Goal: Task Accomplishment & Management: Use online tool/utility

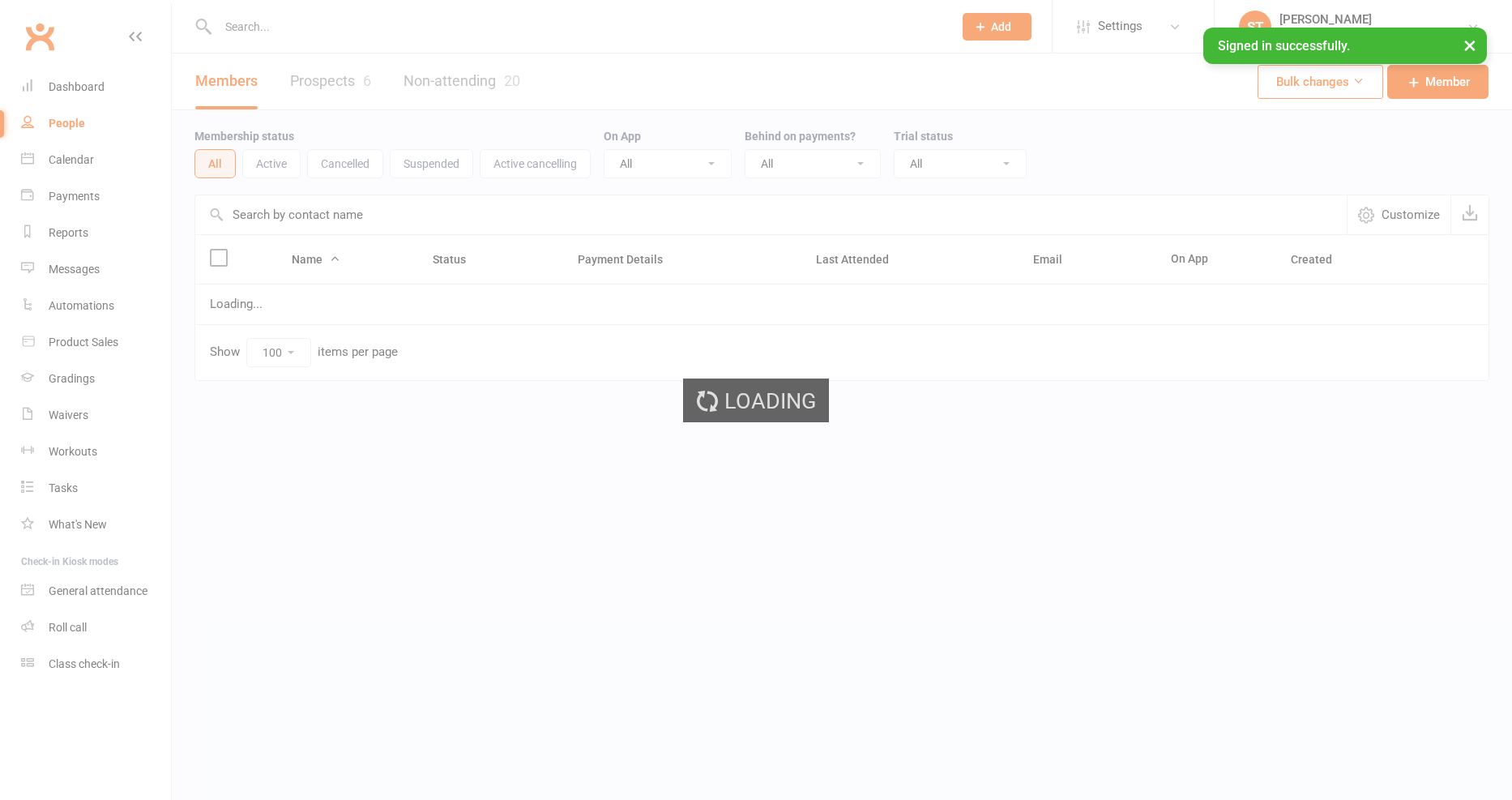
select select "100"
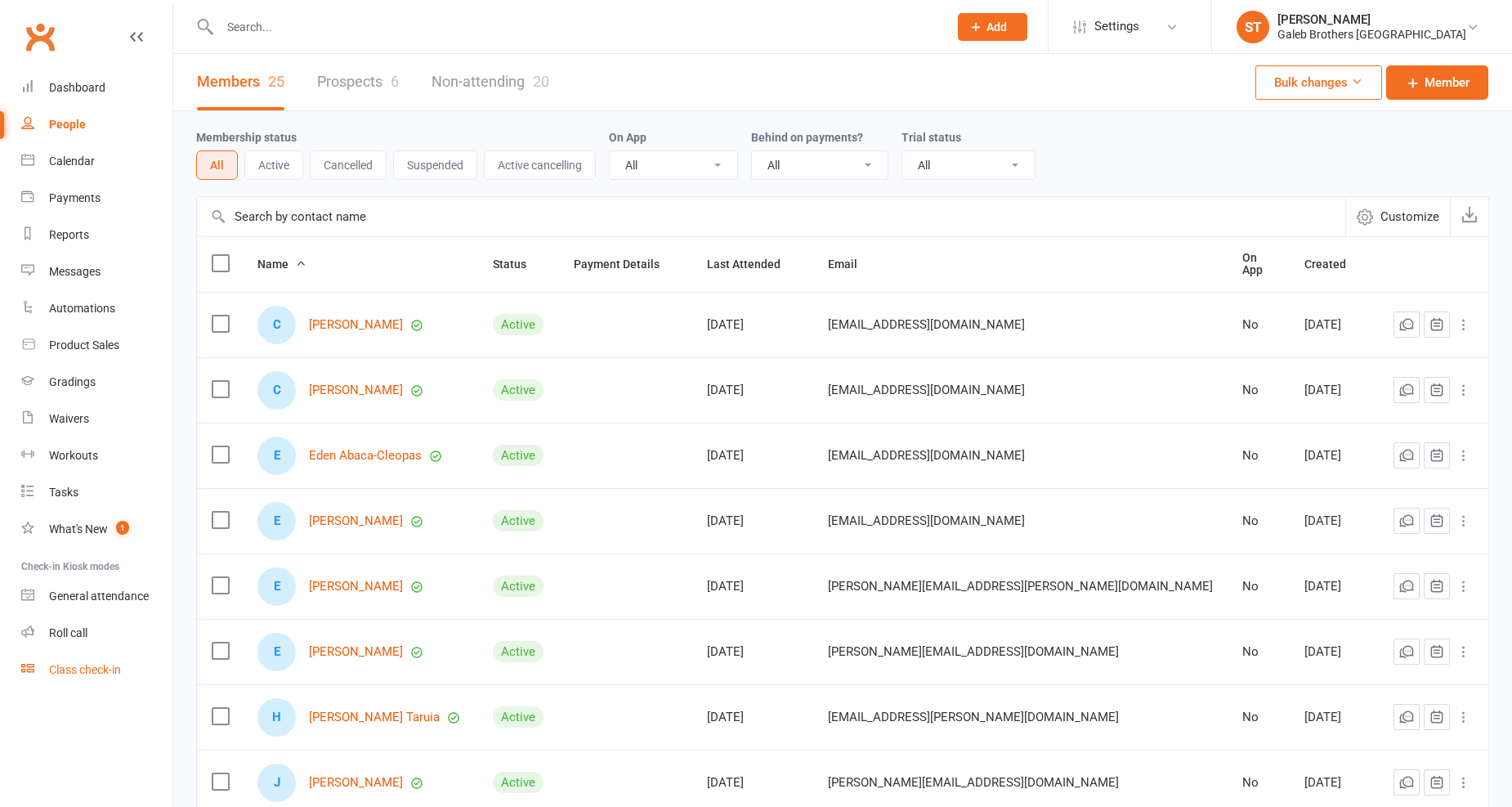
click at [77, 673] on div "Class check-in" at bounding box center [85, 668] width 72 height 13
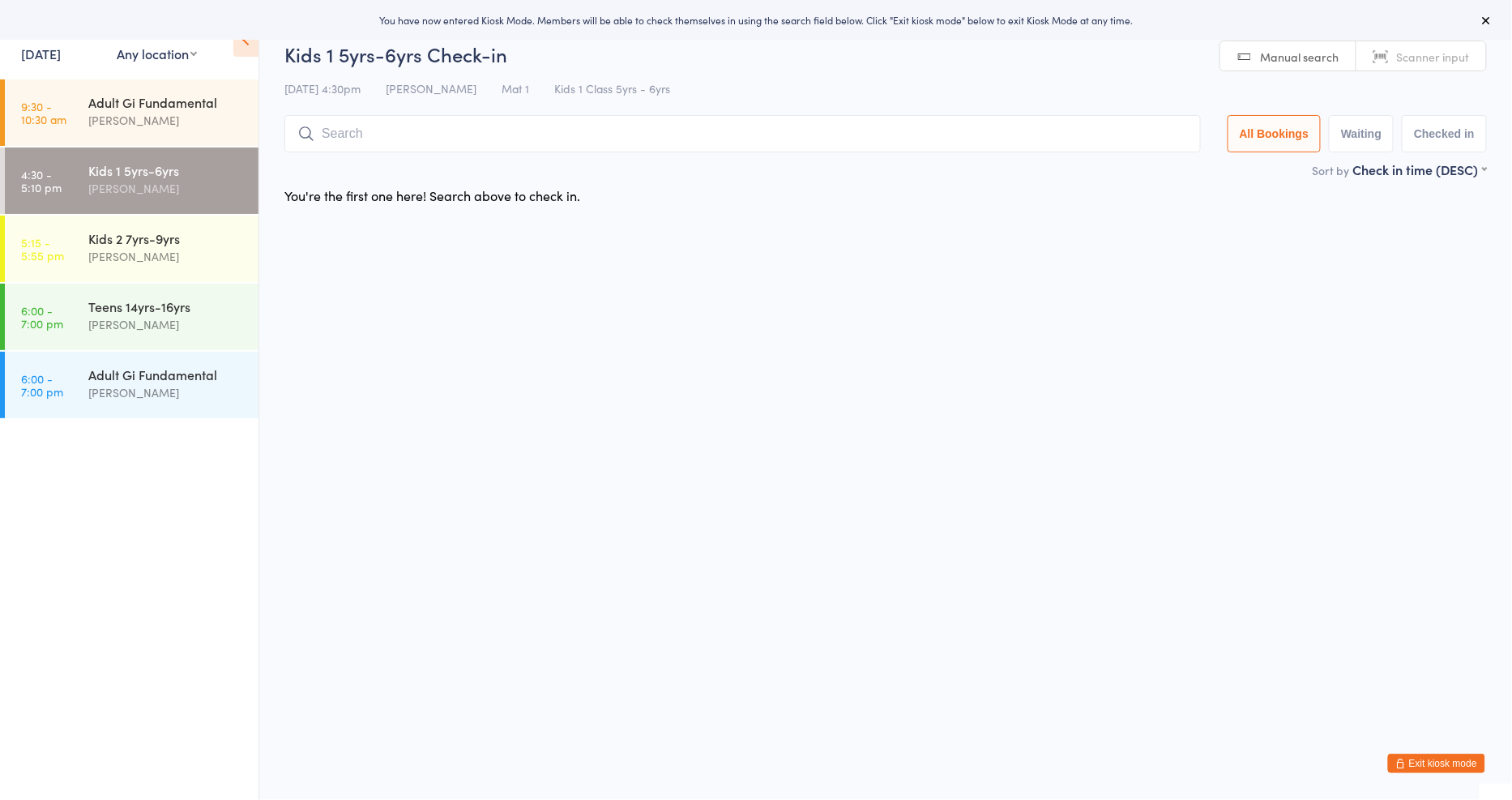
click at [61, 50] on link "16 Sep, 2025" at bounding box center [40, 53] width 39 height 18
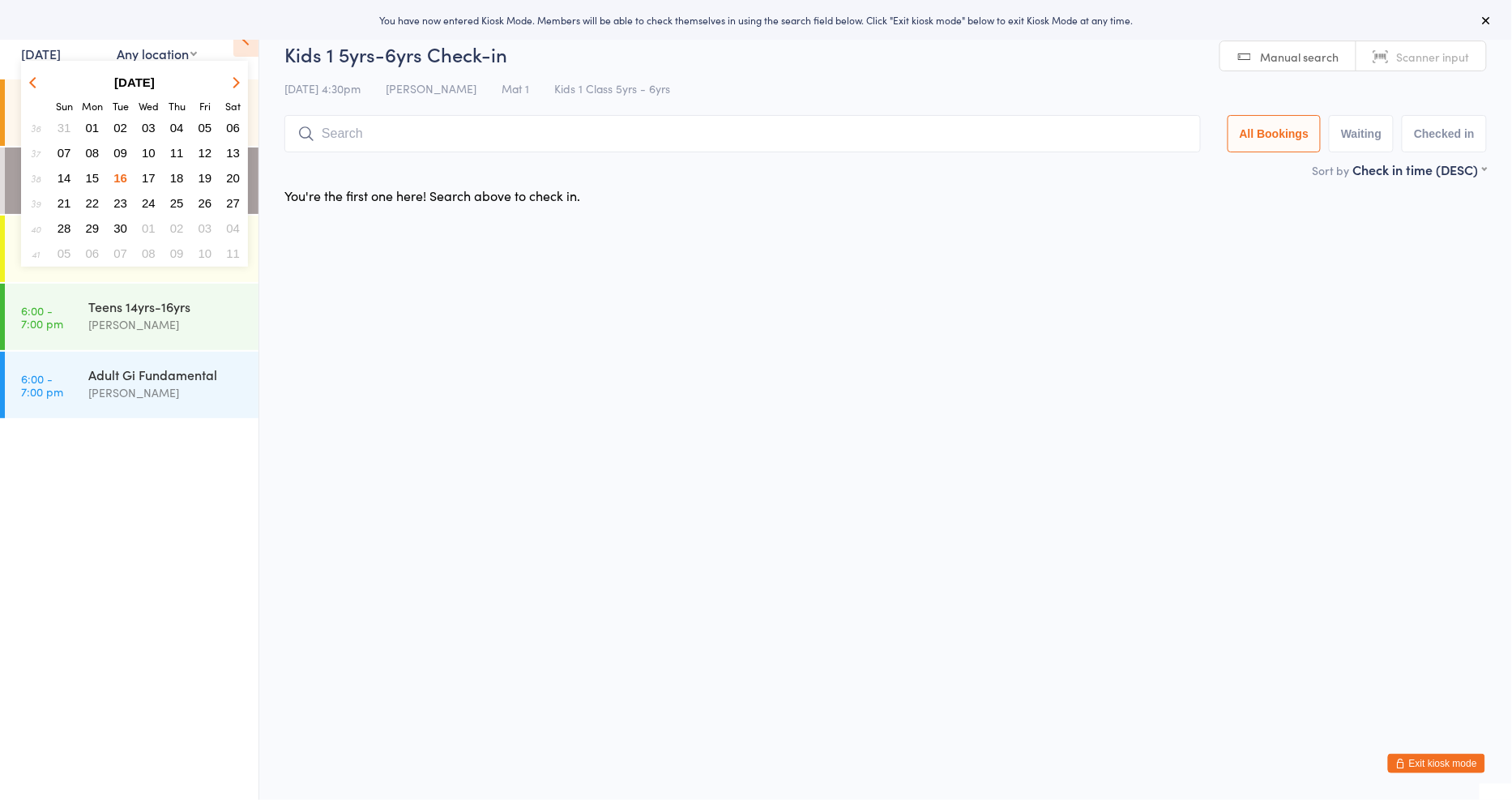
click at [98, 171] on span "15" at bounding box center [92, 178] width 13 height 13
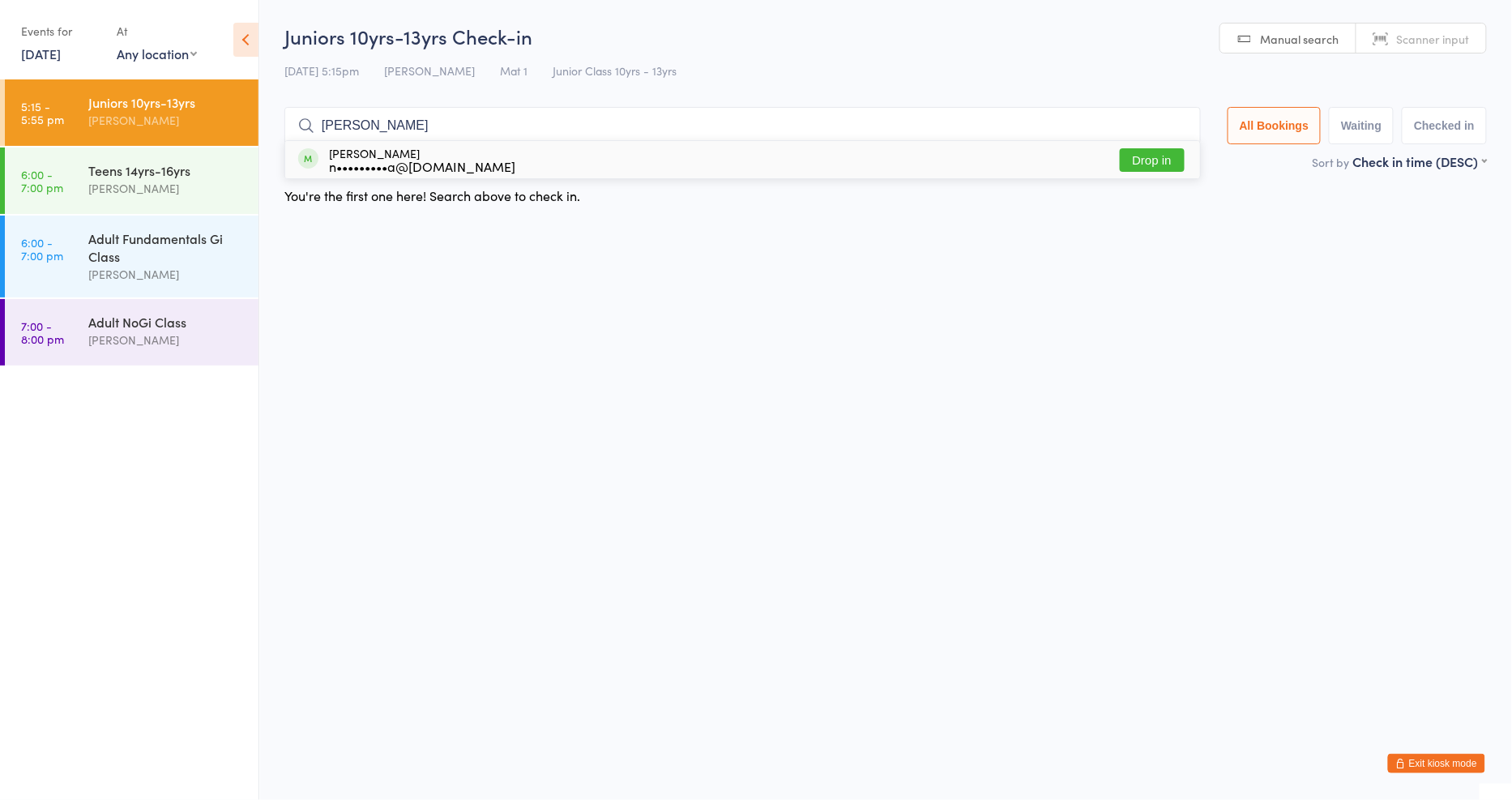
type input "ryan"
click at [1153, 159] on button "Drop in" at bounding box center [1152, 160] width 64 height 23
click at [1153, 159] on div "Sort by Check in time (DESC) First name (ASC) First name (DESC) Last name (ASC)…" at bounding box center [886, 161] width 1203 height 18
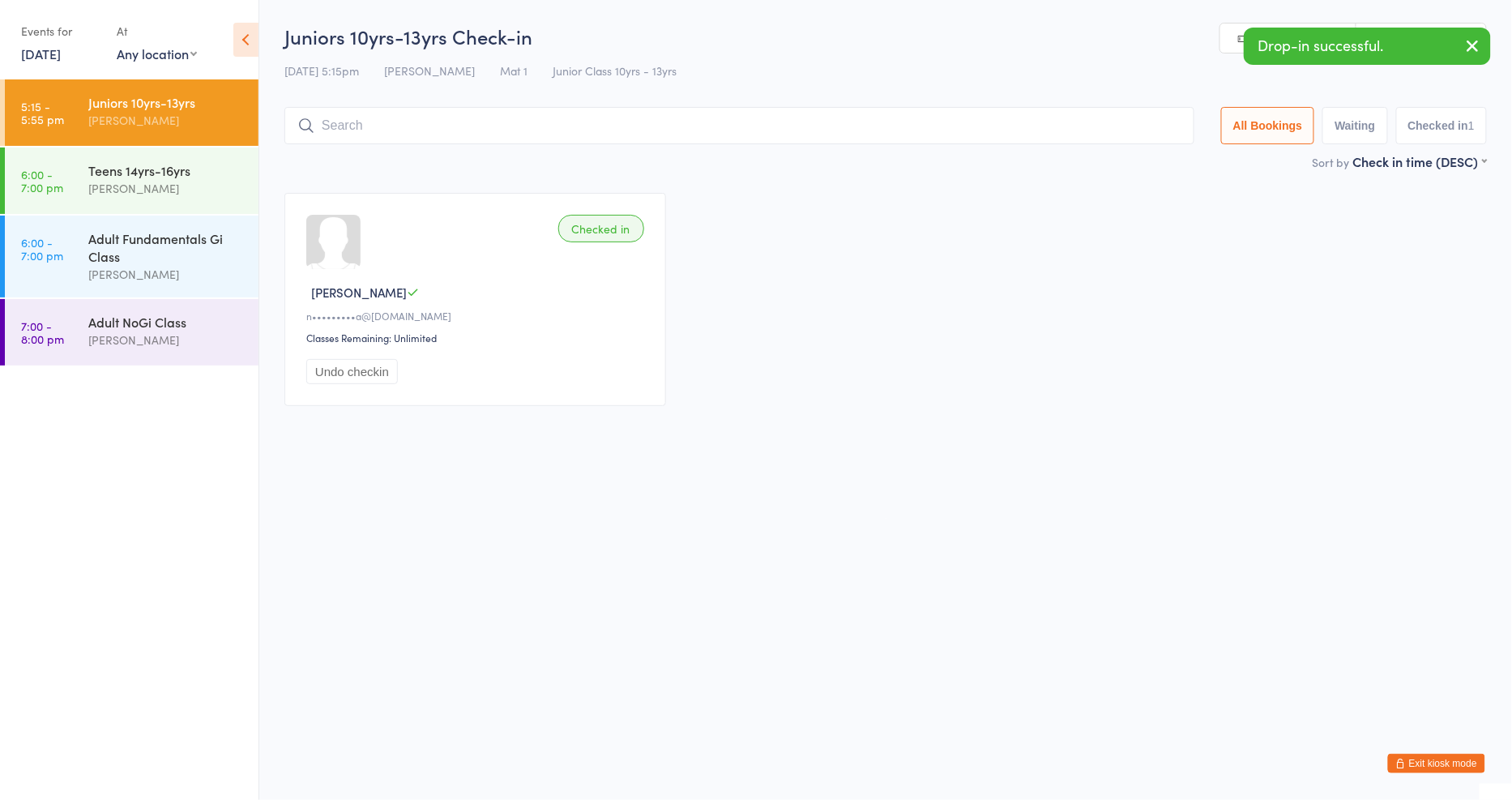
click at [974, 130] on input "search" at bounding box center [740, 125] width 910 height 38
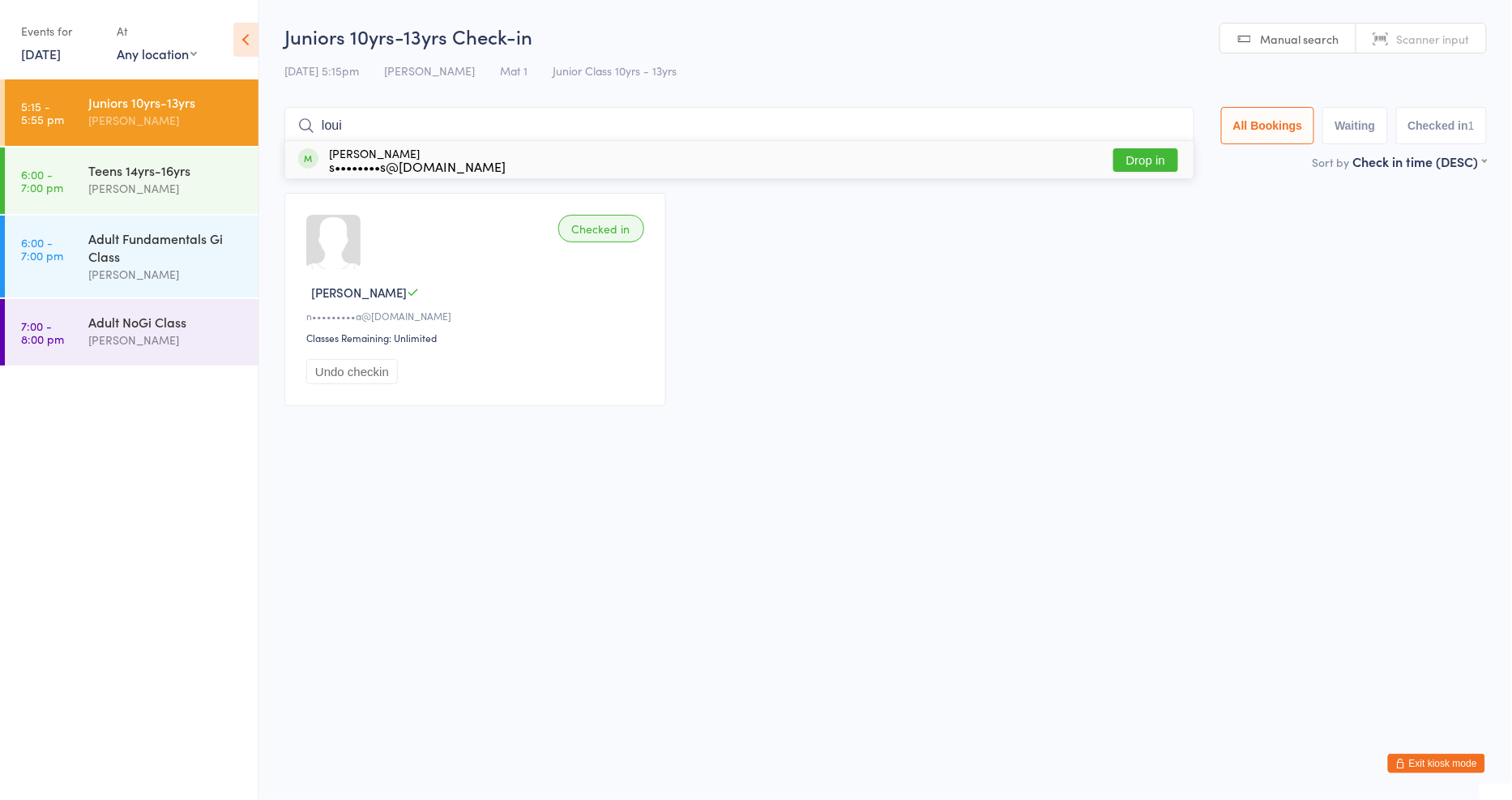
type input "loui"
click at [1136, 157] on button "Drop in" at bounding box center [1146, 160] width 64 height 23
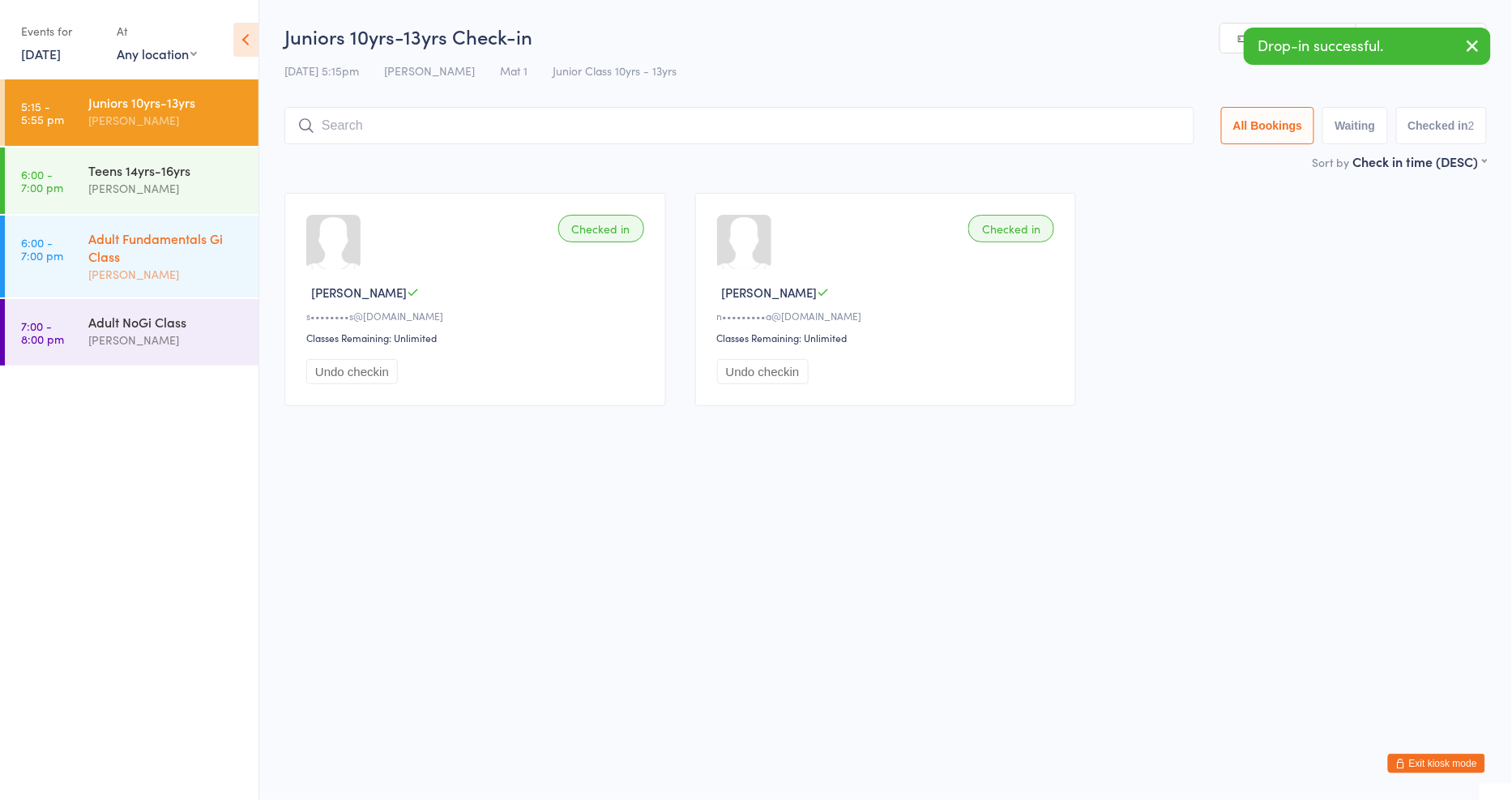
click at [108, 258] on div "Adult Fundamentals Gi Class" at bounding box center [166, 246] width 157 height 36
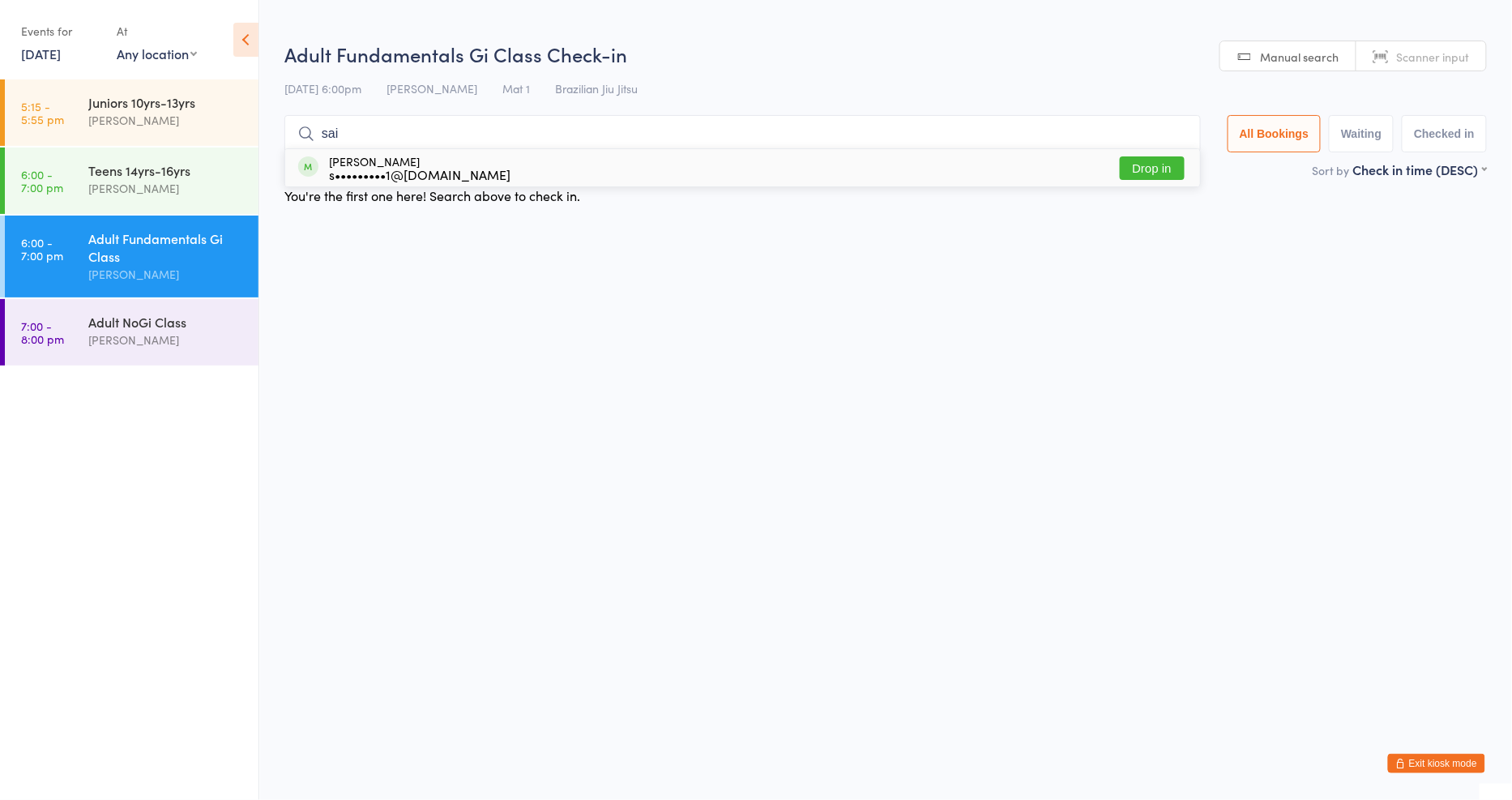
type input "sai"
click at [1162, 174] on button "Drop in" at bounding box center [1152, 168] width 64 height 23
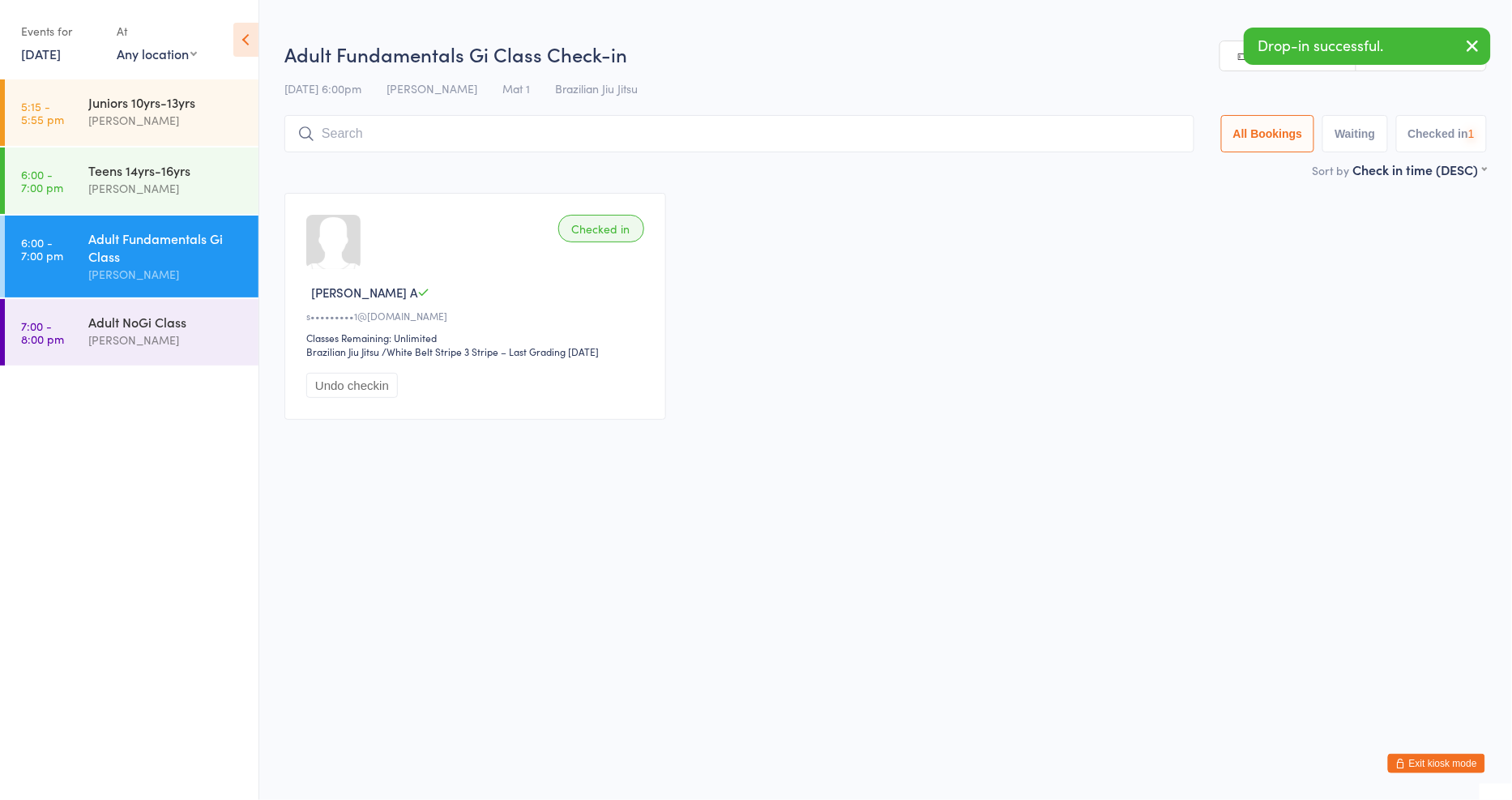
click at [899, 139] on input "search" at bounding box center [740, 134] width 910 height 38
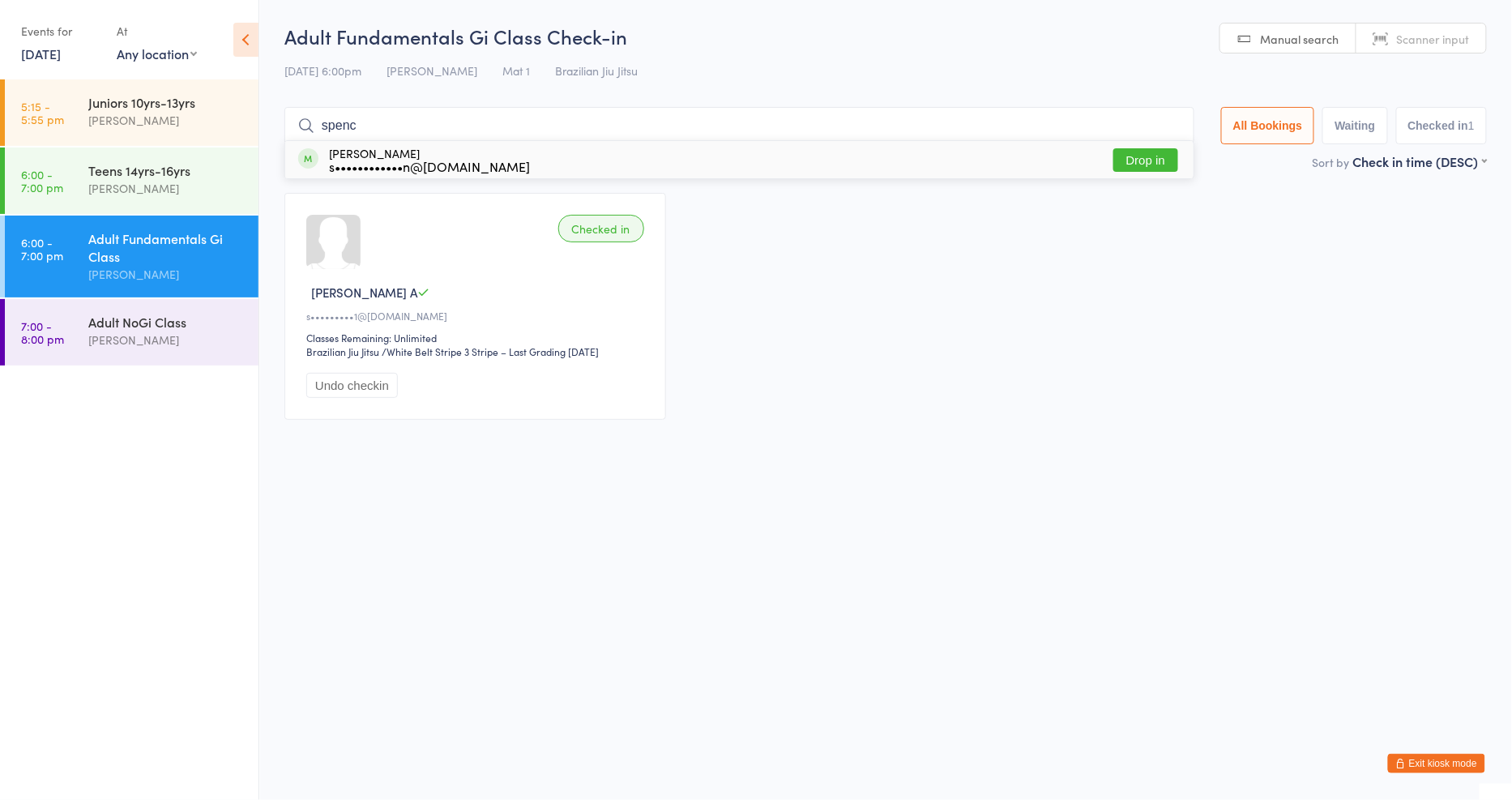
type input "spenc"
click at [1136, 164] on button "Drop in" at bounding box center [1146, 160] width 64 height 23
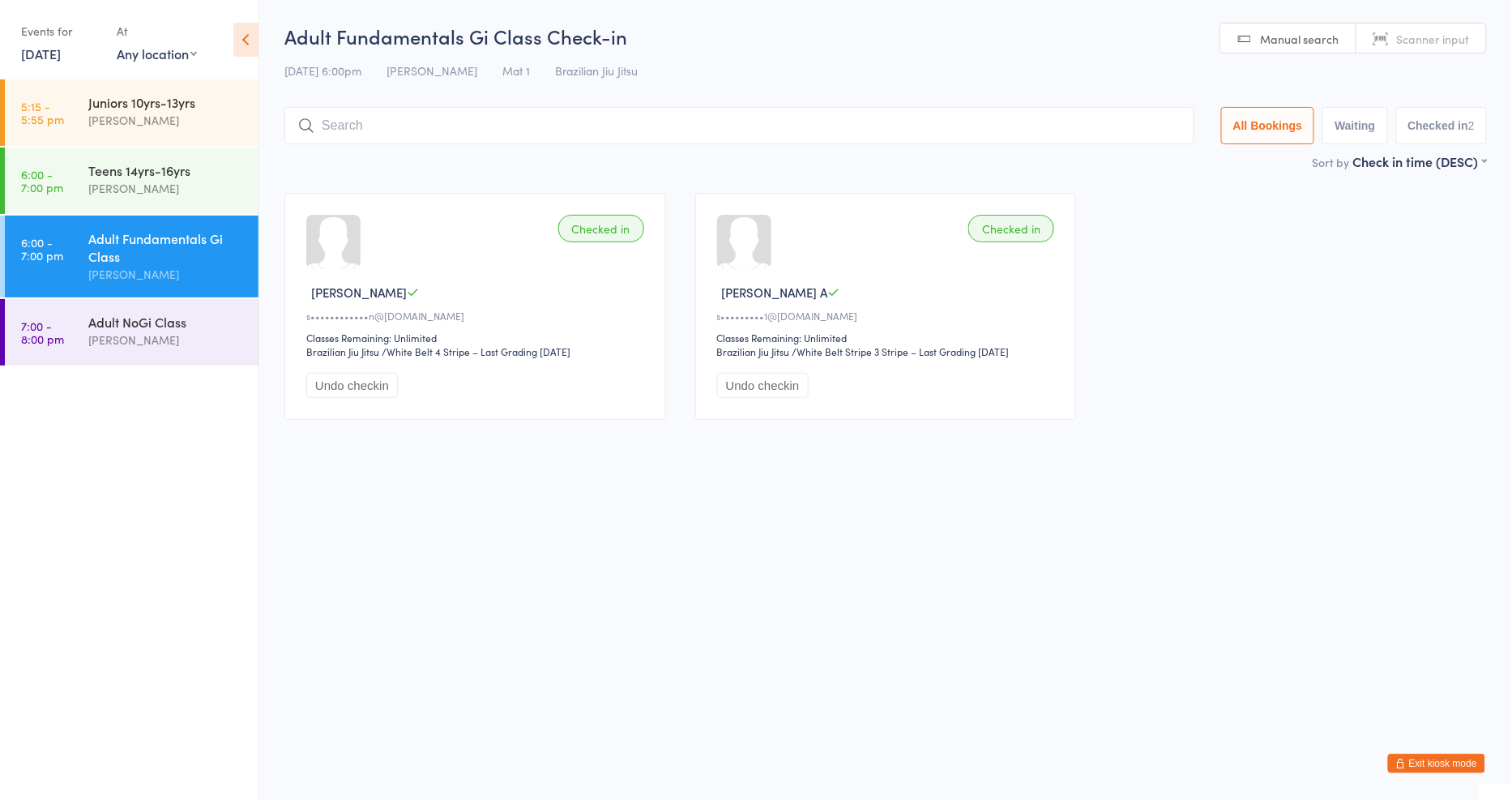
click at [1460, 758] on button "Exit kiosk mode" at bounding box center [1437, 763] width 97 height 19
